Goal: Information Seeking & Learning: Learn about a topic

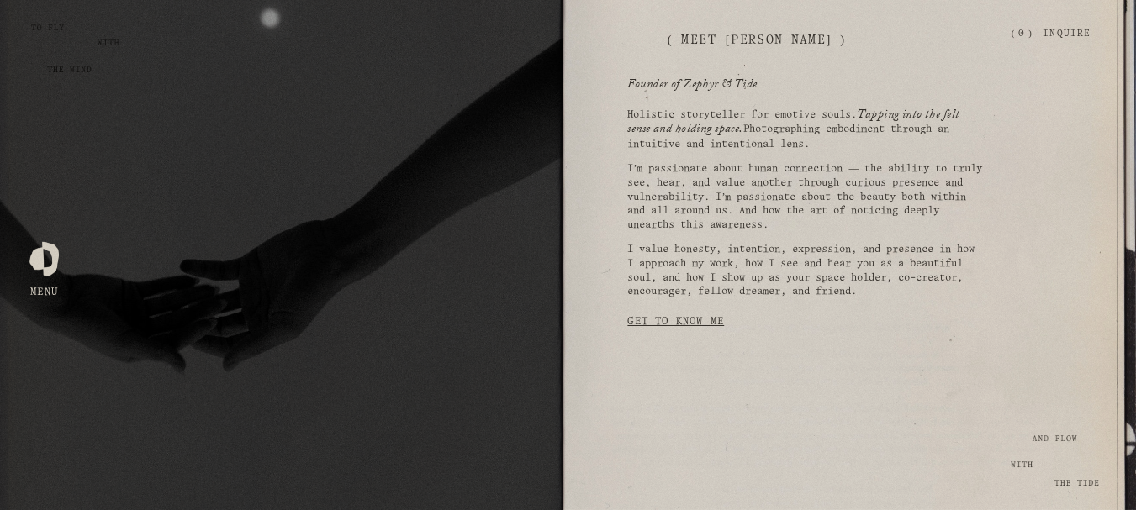
scroll to position [1009, 0]
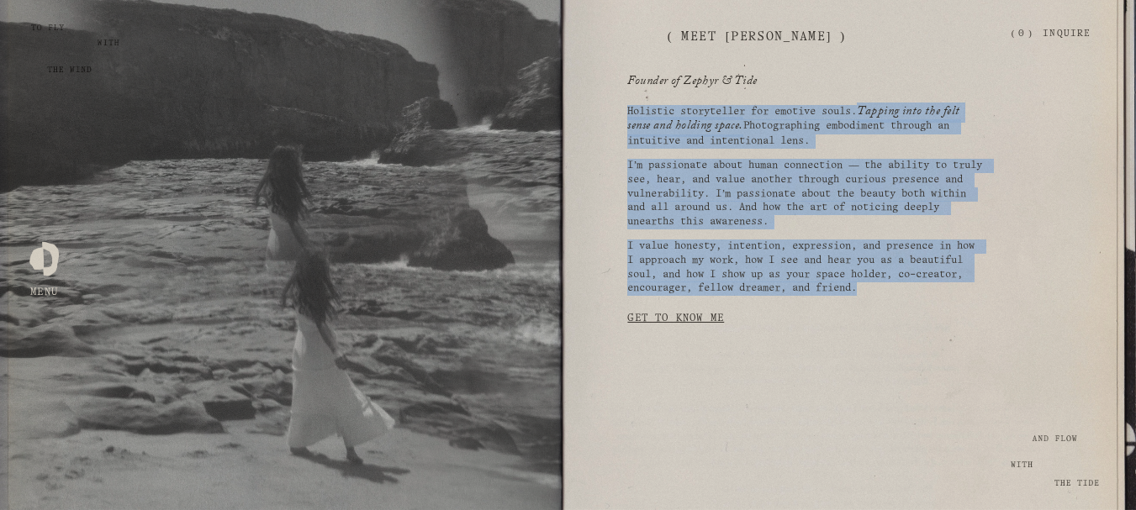
drag, startPoint x: 631, startPoint y: 119, endPoint x: 962, endPoint y: 306, distance: 380.2
click at [962, 297] on div "Holistic storyteller for emotive souls. Tapping into the felt sense and holding…" at bounding box center [806, 201] width 358 height 192
copy div "Holistic storyteller for emotive souls. Tapping into the felt sense and holding…"
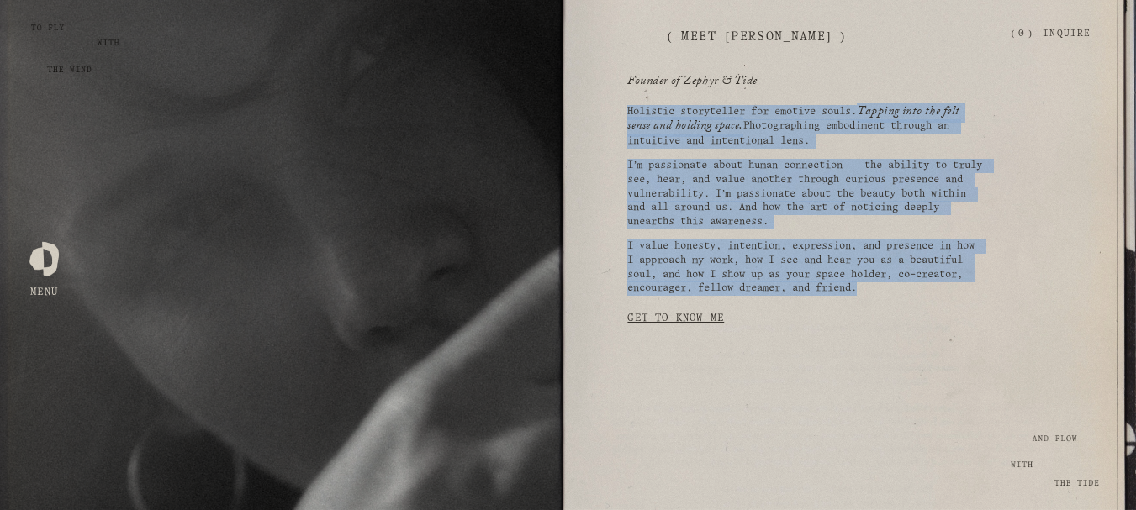
click at [703, 330] on link "Get to Know Me" at bounding box center [675, 319] width 97 height 32
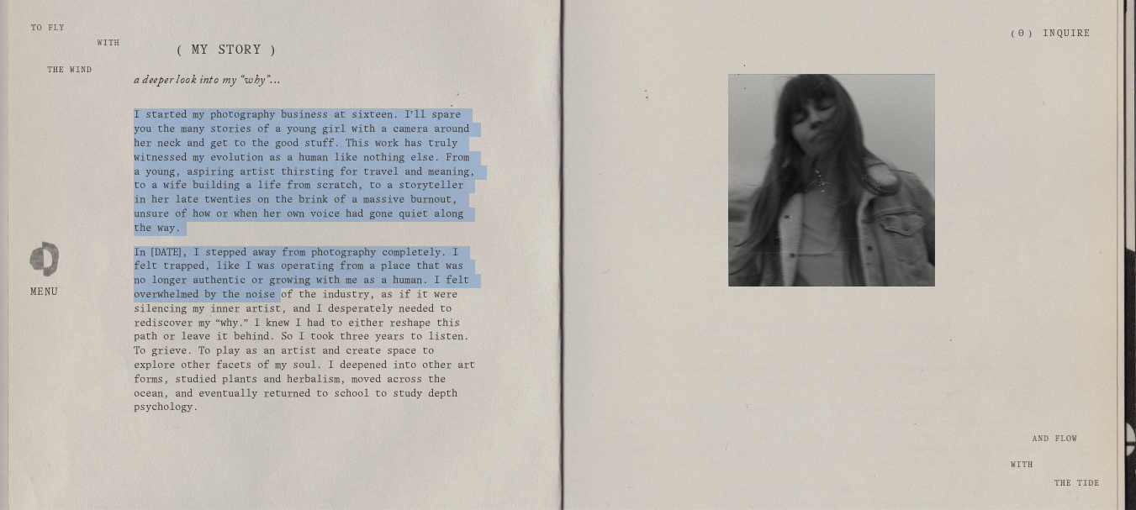
scroll to position [757, 0]
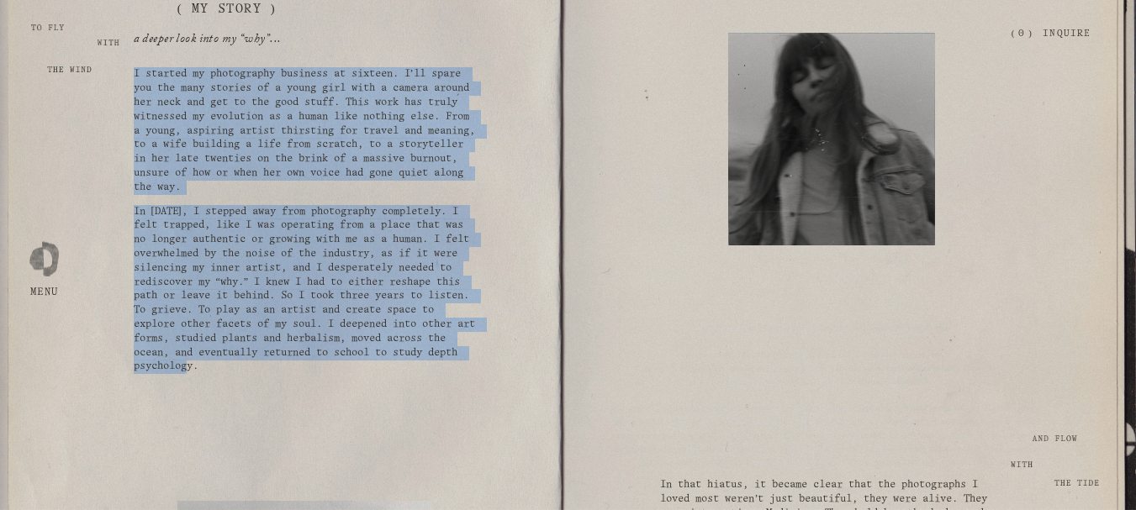
drag, startPoint x: 132, startPoint y: 172, endPoint x: 447, endPoint y: 385, distance: 380.3
copy div "L ipsumdo si ametconsect adipisci el seddoei. T’in utlab etd mag aliq enimadm v…"
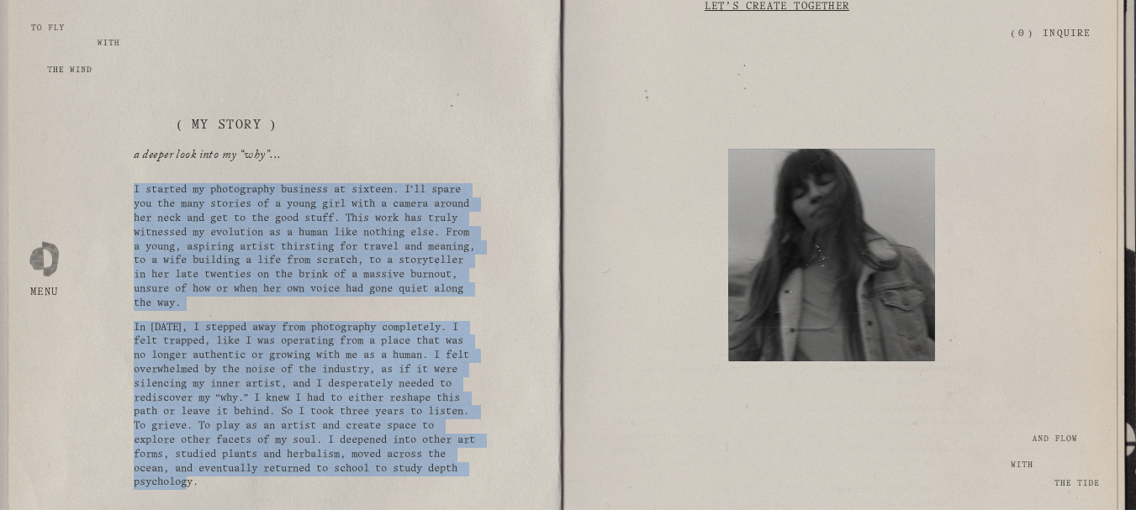
scroll to position [420, 0]
